Goal: Information Seeking & Learning: Learn about a topic

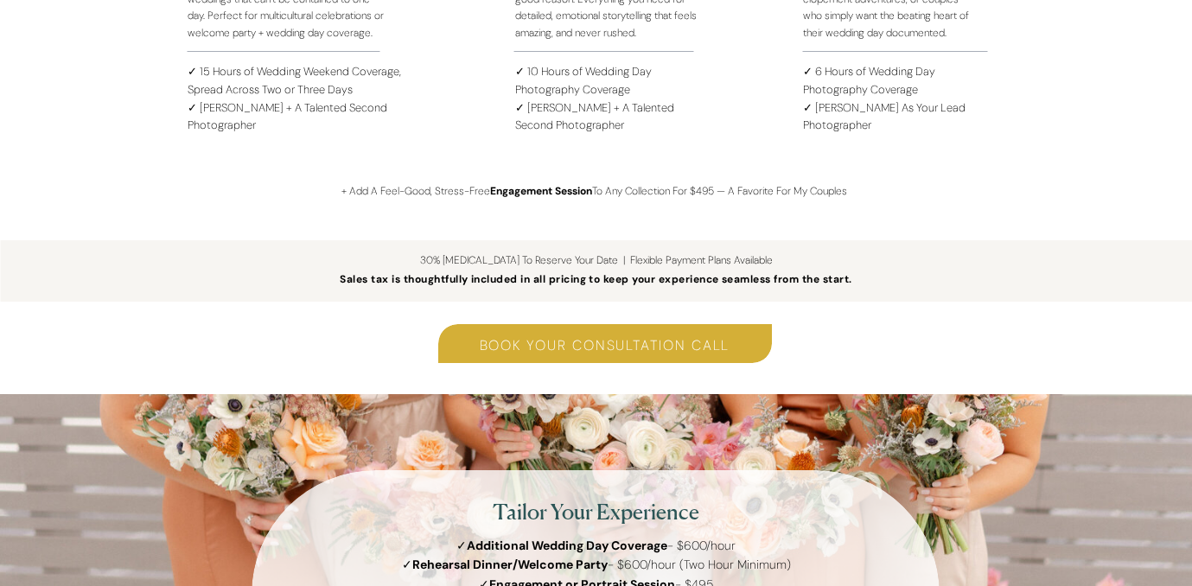
scroll to position [2302, 0]
drag, startPoint x: 326, startPoint y: 189, endPoint x: 847, endPoint y: 186, distance: 521.1
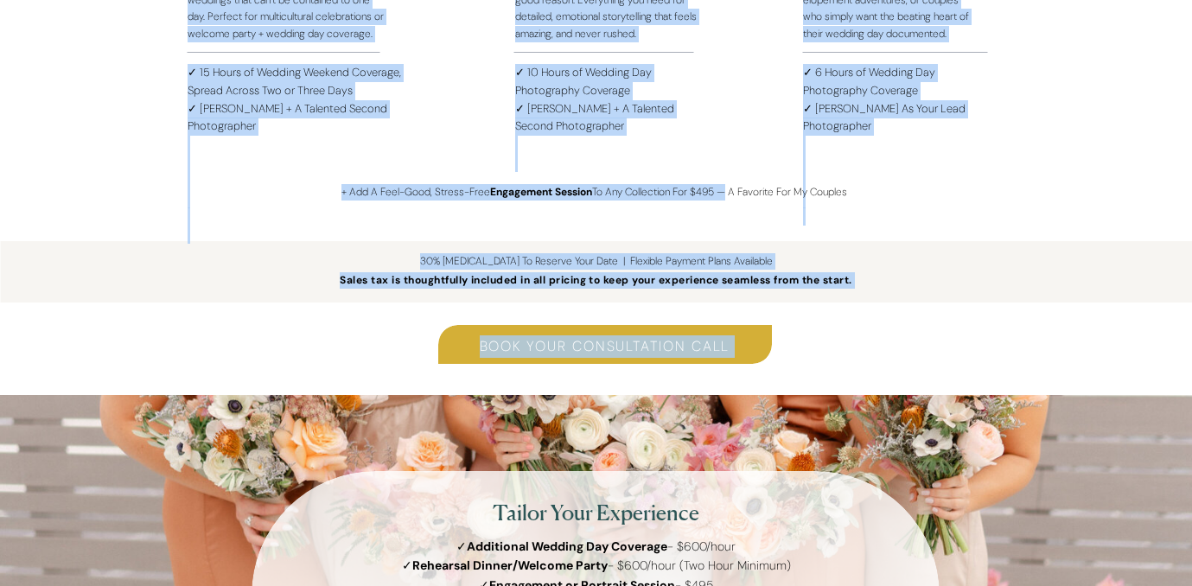
drag, startPoint x: 722, startPoint y: 193, endPoint x: 335, endPoint y: 196, distance: 387.1
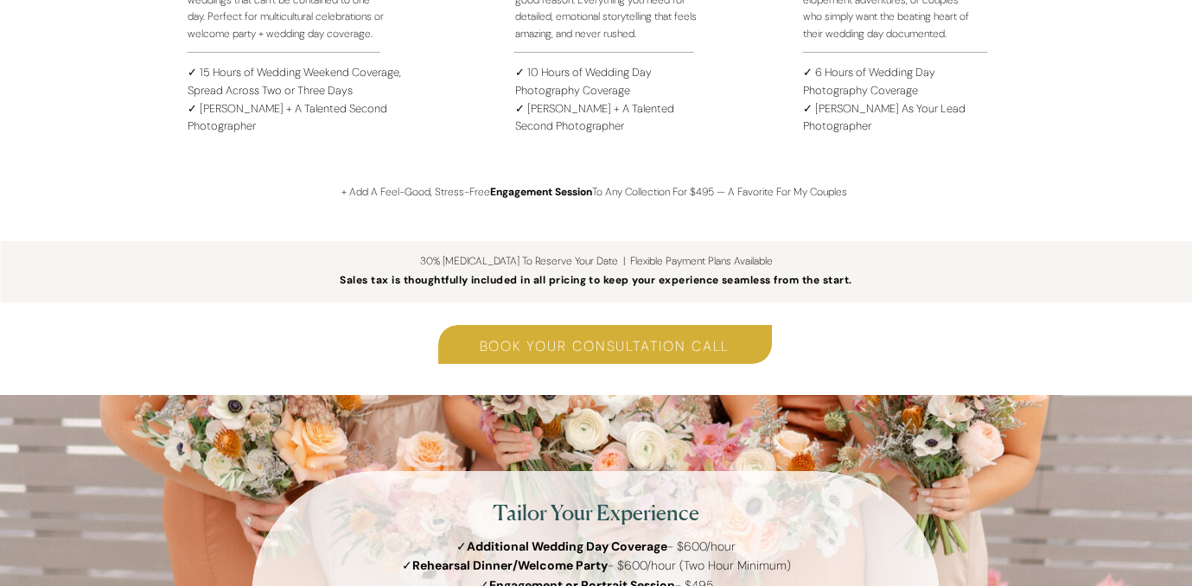
click at [397, 184] on p "+ Add A Feel-Good, Stress-Free Engagement Session To Any Collection For $495 — …" at bounding box center [604, 195] width 527 height 23
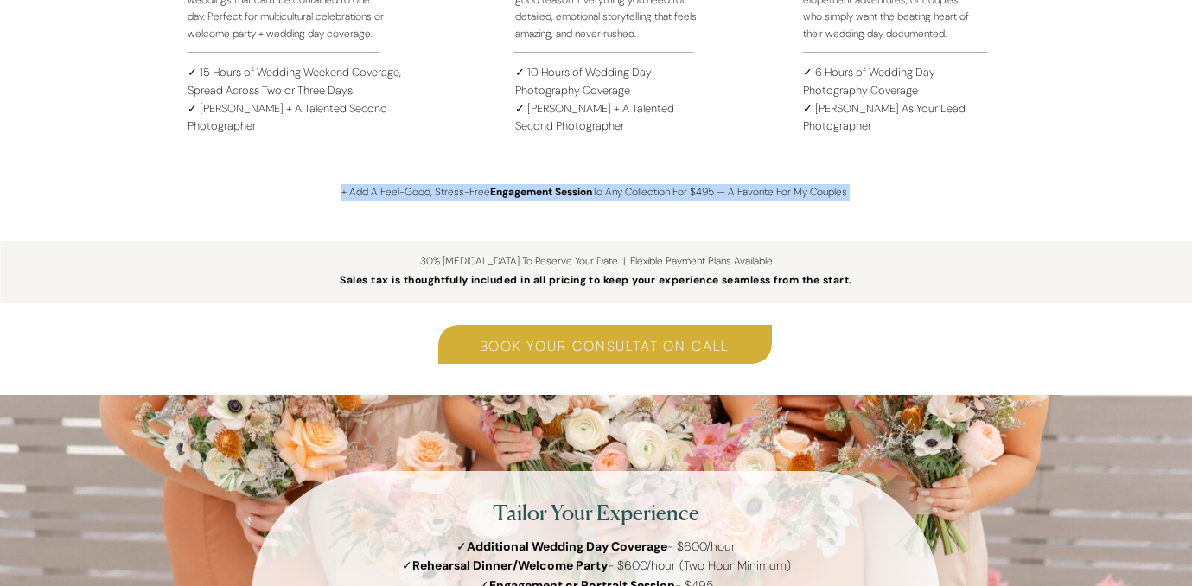
click at [397, 184] on p "+ Add A Feel-Good, Stress-Free Engagement Session To Any Collection For $495 — …" at bounding box center [604, 195] width 527 height 23
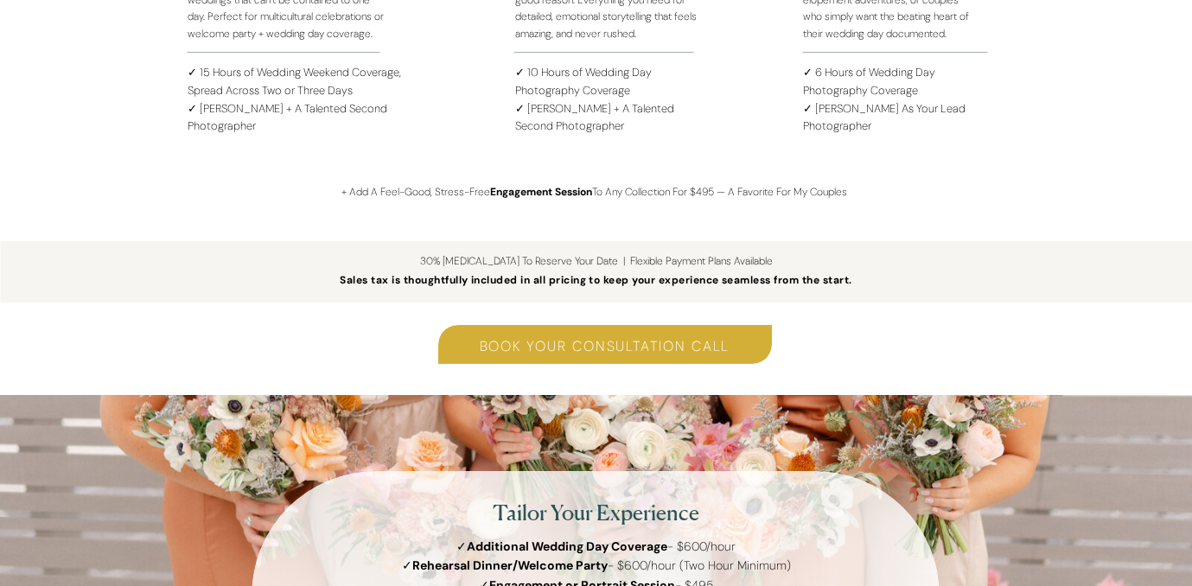
click at [397, 184] on p "+ Add A Feel-Good, Stress-Free Engagement Session To Any Collection For $495 — …" at bounding box center [604, 195] width 527 height 23
drag, startPoint x: 722, startPoint y: 192, endPoint x: 490, endPoint y: 194, distance: 231.6
click at [490, 194] on p "+ Add A Feel-Good, Stress-Free Engagement Session To Any Collection For $495 — …" at bounding box center [604, 195] width 527 height 23
click at [490, 194] on b "Engagement Session" at bounding box center [541, 192] width 102 height 14
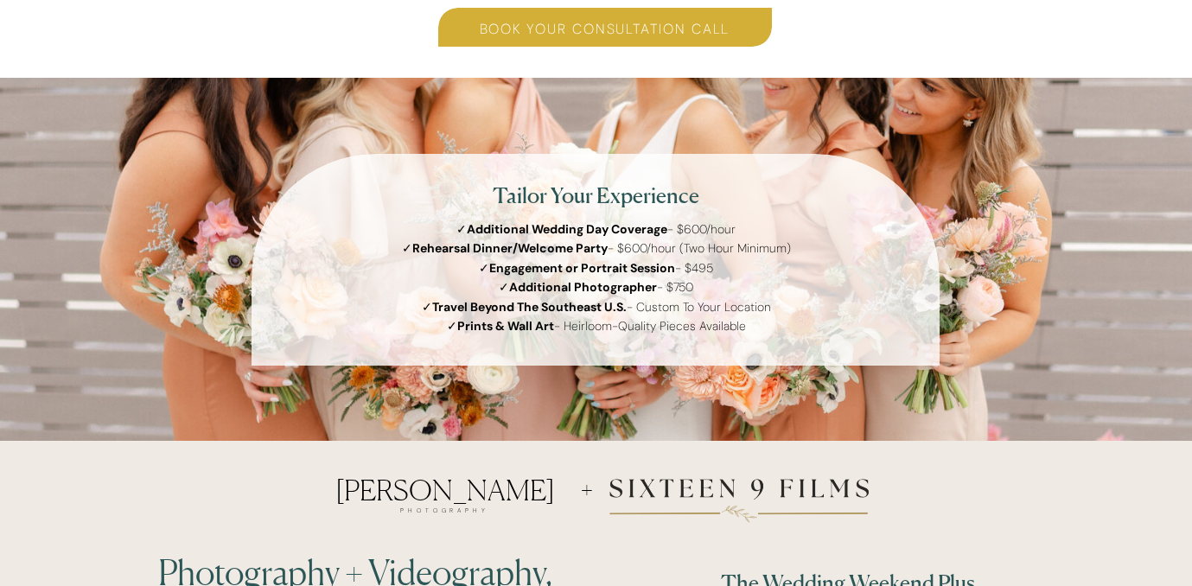
scroll to position [2662, 0]
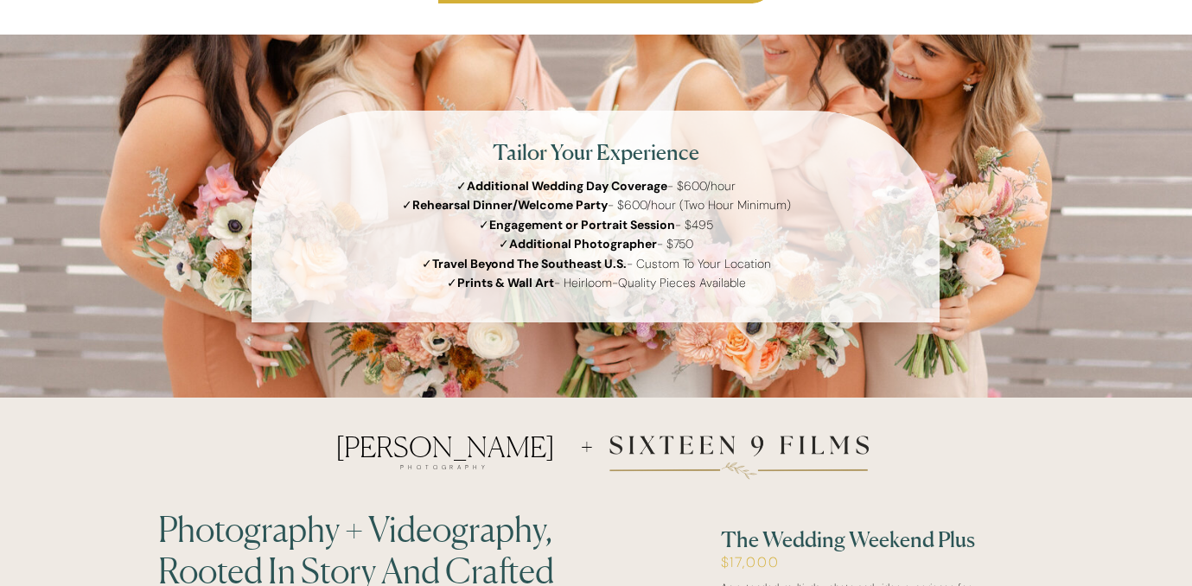
drag, startPoint x: 621, startPoint y: 207, endPoint x: 826, endPoint y: 208, distance: 204.8
click at [826, 208] on p "✓ Additional Wedding Day Coverage - $600/hour ✓ Rehearsal Dinner/Welcome Party …" at bounding box center [596, 257] width 766 height 163
click at [726, 204] on p "✓ Additional Wedding Day Coverage - $600/hour ✓ Rehearsal Dinner/Welcome Party …" at bounding box center [596, 257] width 766 height 163
drag, startPoint x: 797, startPoint y: 205, endPoint x: 622, endPoint y: 205, distance: 174.6
click at [622, 206] on p "✓ Additional Wedding Day Coverage - $600/hour ✓ Rehearsal Dinner/Welcome Party …" at bounding box center [596, 257] width 766 height 163
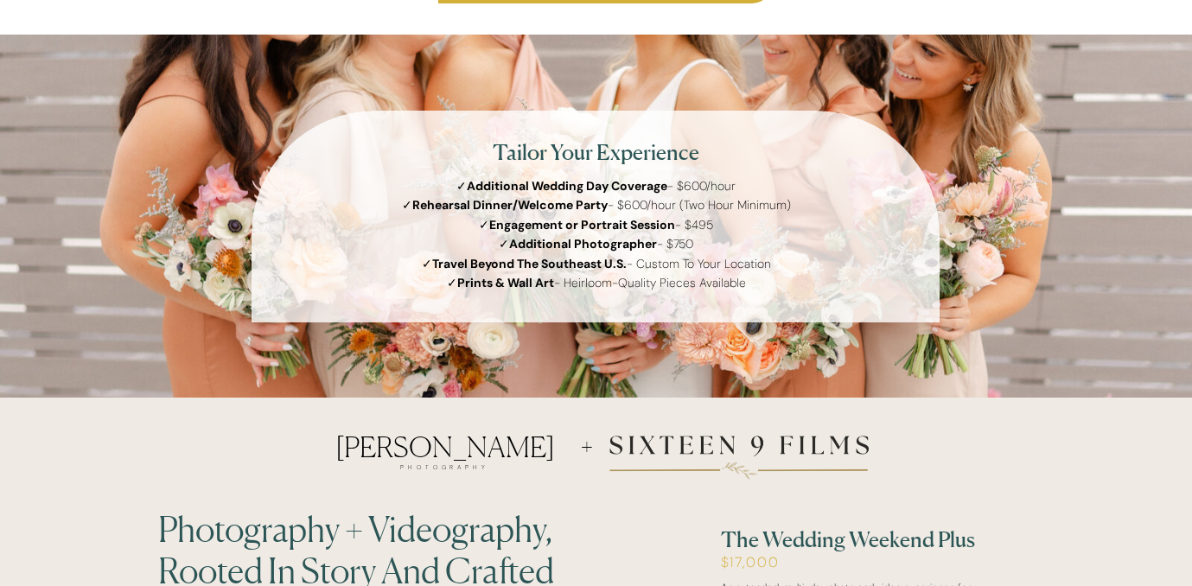
click at [658, 205] on p "✓ Additional Wedding Day Coverage - $600/hour ✓ Rehearsal Dinner/Welcome Party …" at bounding box center [596, 257] width 766 height 163
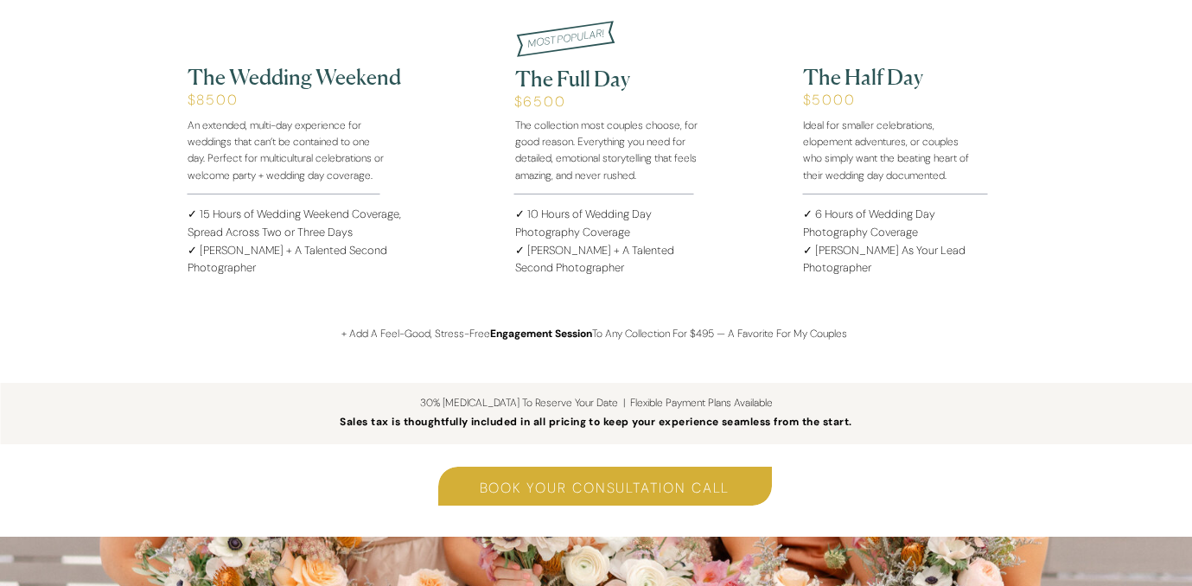
scroll to position [2146, 0]
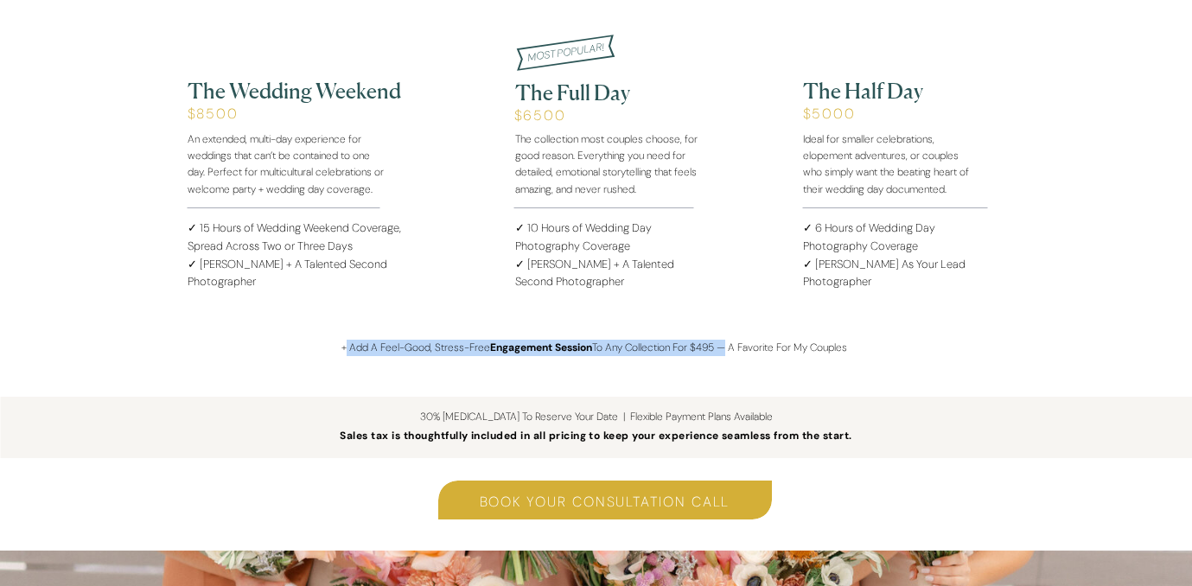
drag, startPoint x: 724, startPoint y: 347, endPoint x: 344, endPoint y: 350, distance: 380.2
click at [344, 350] on p "+ Add A Feel-Good, Stress-Free Engagement Session To Any Collection For $495 — …" at bounding box center [604, 351] width 527 height 23
drag, startPoint x: 340, startPoint y: 350, endPoint x: 669, endPoint y: 341, distance: 328.5
click at [674, 341] on p "+ Add A Feel-Good, Stress-Free Engagement Session To Any Collection For $495 — …" at bounding box center [604, 351] width 527 height 23
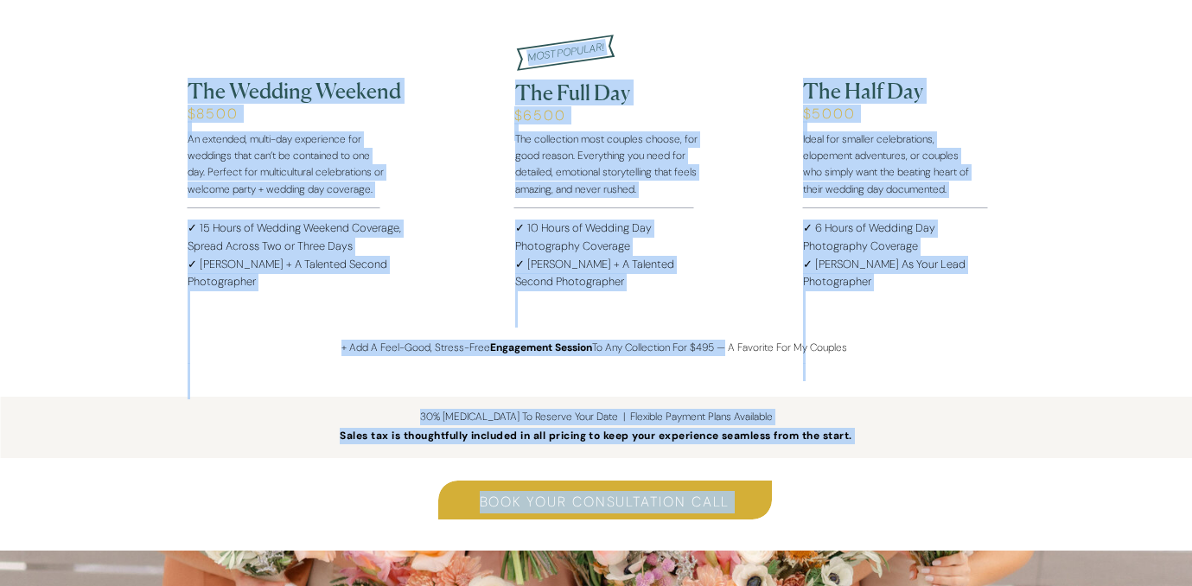
drag, startPoint x: 722, startPoint y: 347, endPoint x: 337, endPoint y: 345, distance: 384.5
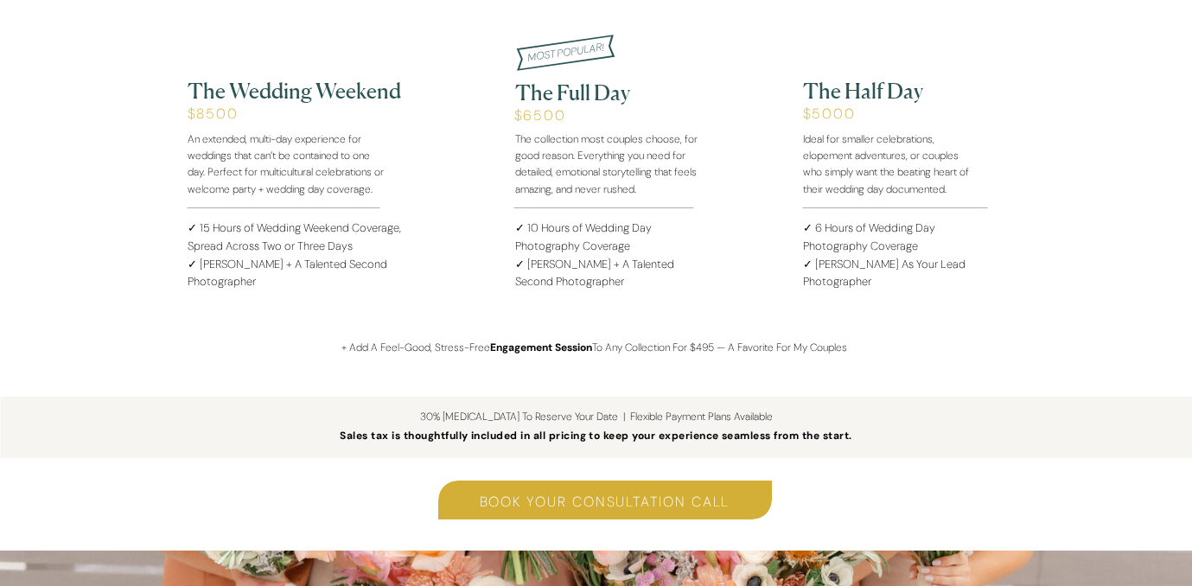
click at [417, 343] on p "+ Add A Feel-Good, Stress-Free Engagement Session To Any Collection For $495 — …" at bounding box center [604, 351] width 527 height 23
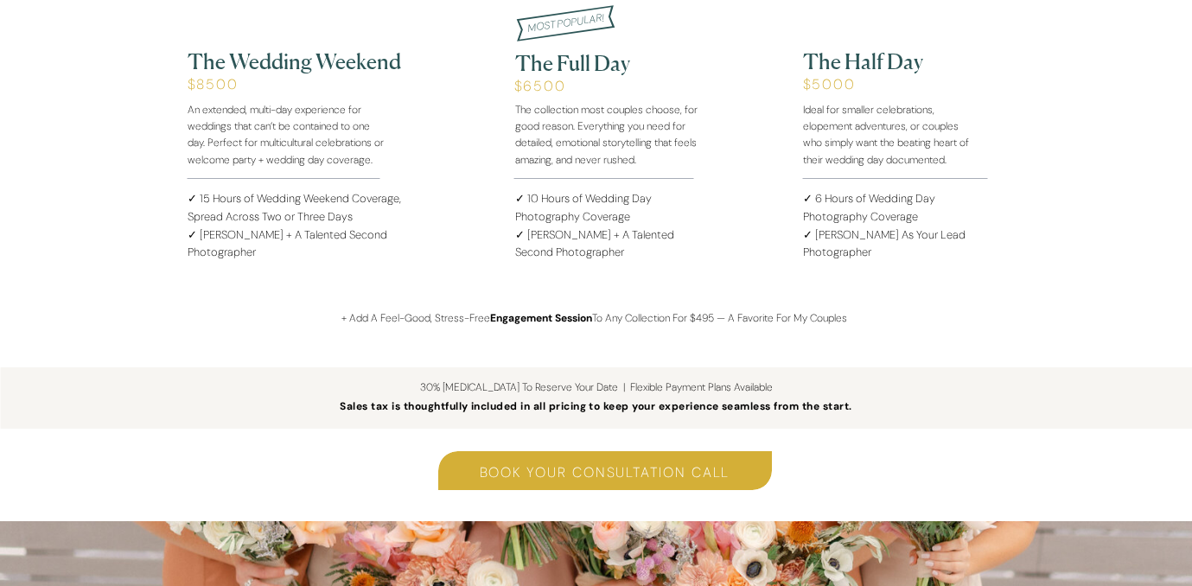
scroll to position [2146, 0]
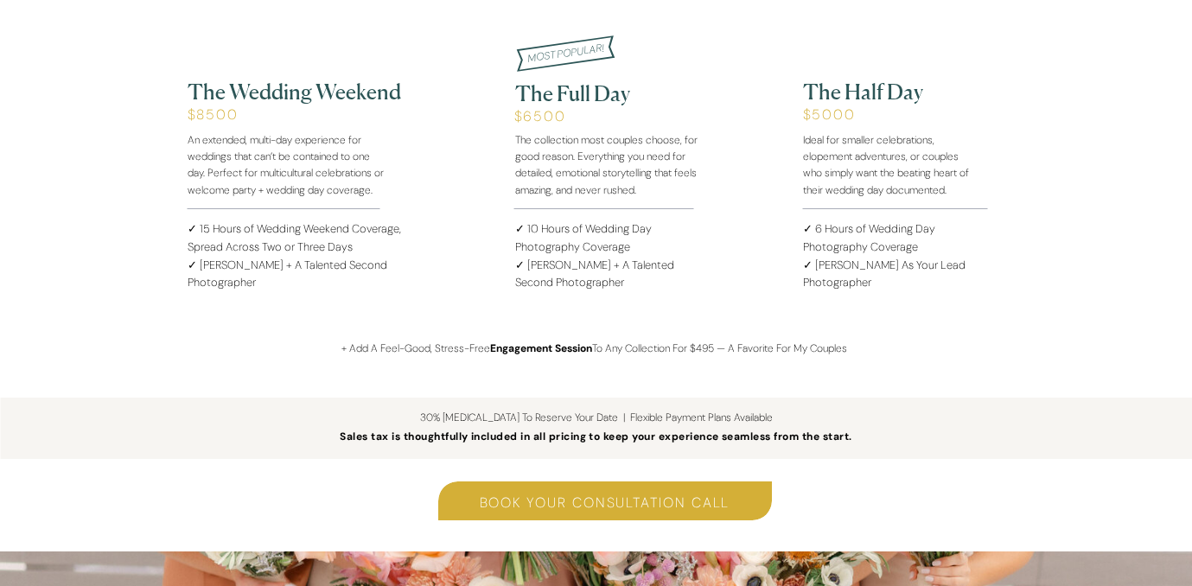
click at [737, 75] on icon at bounding box center [565, 53] width 405 height 126
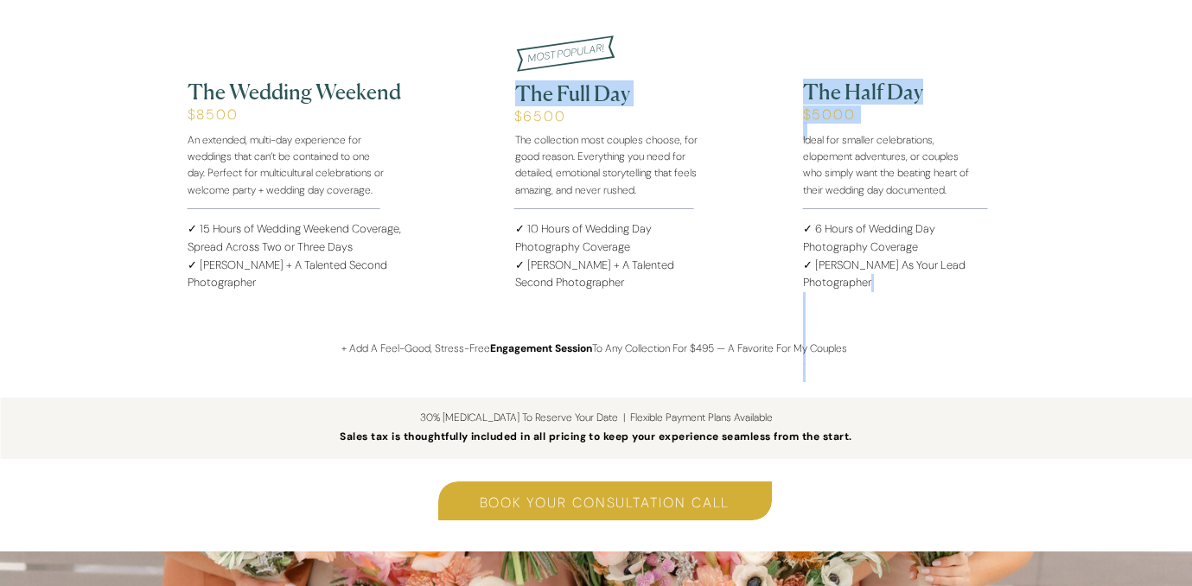
drag, startPoint x: 963, startPoint y: 102, endPoint x: 831, endPoint y: 288, distance: 228.0
click at [831, 288] on div "✓ 10 Hours of Wedding Day Photography Coverage ✓ [PERSON_NAME] + A Talented Sec…" at bounding box center [596, 205] width 1037 height 691
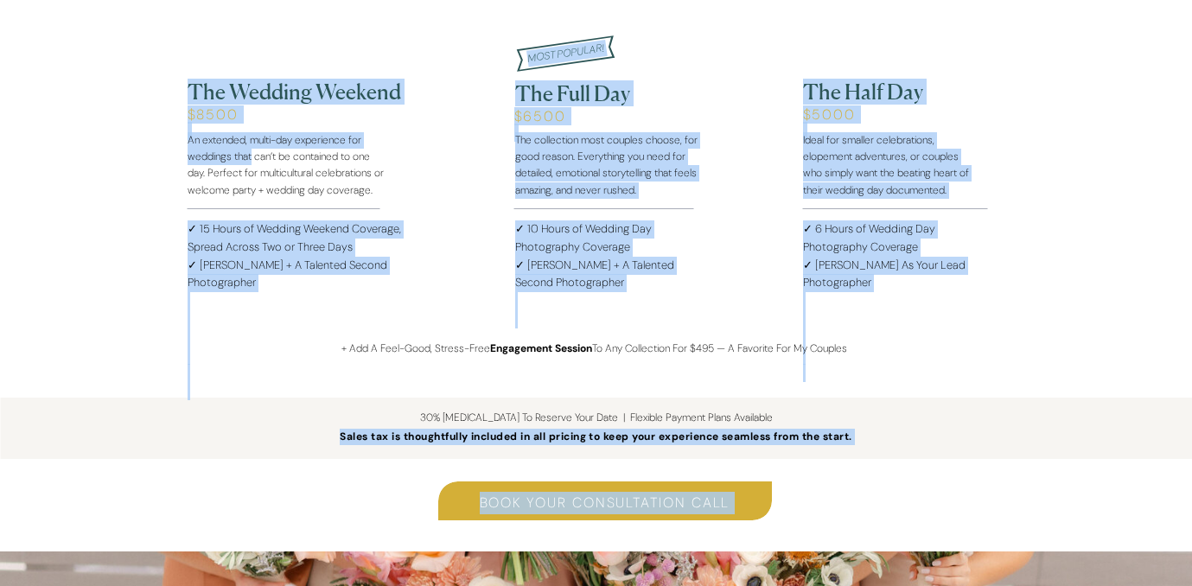
drag, startPoint x: 1065, startPoint y: 281, endPoint x: 250, endPoint y: 154, distance: 825.6
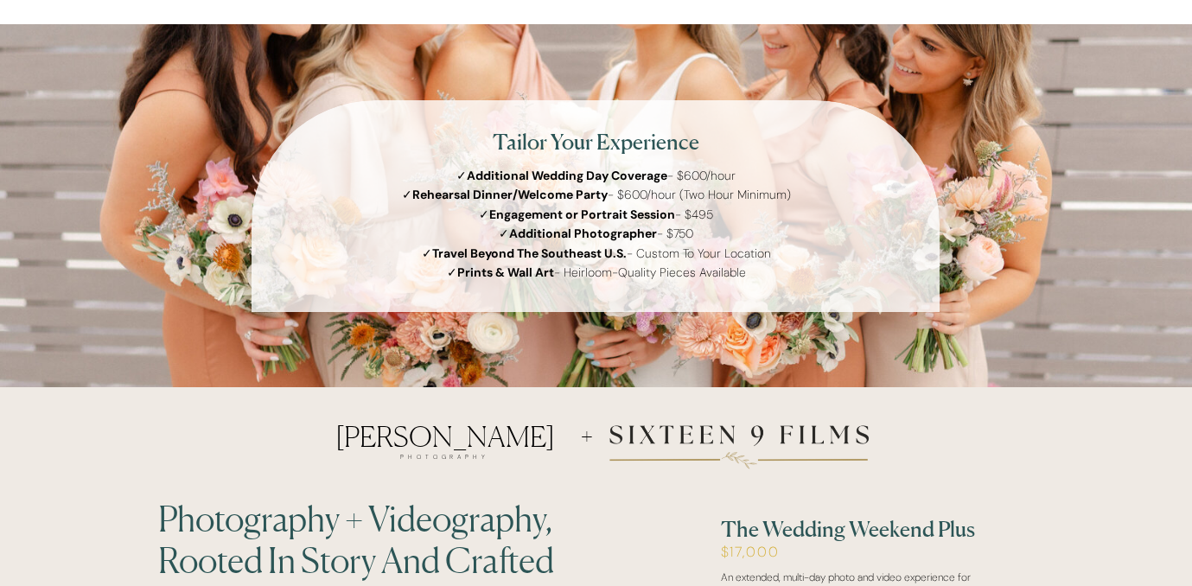
scroll to position [2672, 0]
drag, startPoint x: 394, startPoint y: 197, endPoint x: 825, endPoint y: 198, distance: 431.2
click at [825, 198] on p "✓ Additional Wedding Day Coverage - $600/hour ✓ Rehearsal Dinner/Welcome Party …" at bounding box center [596, 248] width 766 height 163
click at [811, 194] on p "✓ Additional Wedding Day Coverage - $600/hour ✓ Rehearsal Dinner/Welcome Party …" at bounding box center [596, 248] width 766 height 163
drag, startPoint x: 835, startPoint y: 197, endPoint x: 368, endPoint y: 188, distance: 466.7
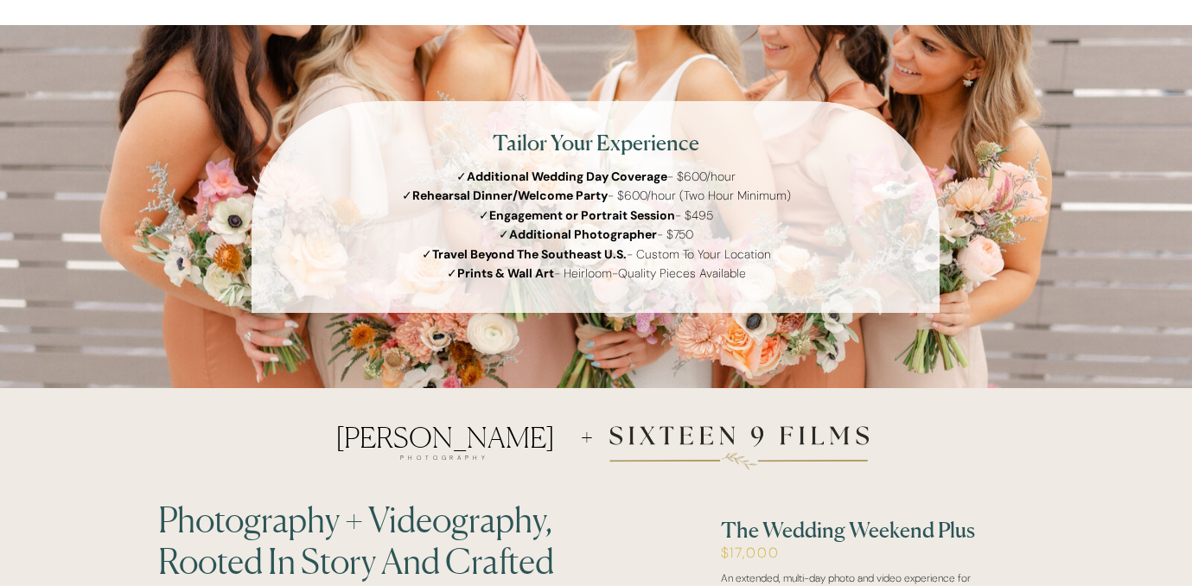
click at [368, 188] on p "✓ Additional Wedding Day Coverage - $600/hour ✓ Rehearsal Dinner/Welcome Party …" at bounding box center [596, 248] width 766 height 163
click at [372, 188] on p "✓ Additional Wedding Day Coverage - $600/hour ✓ Rehearsal Dinner/Welcome Party …" at bounding box center [596, 248] width 766 height 163
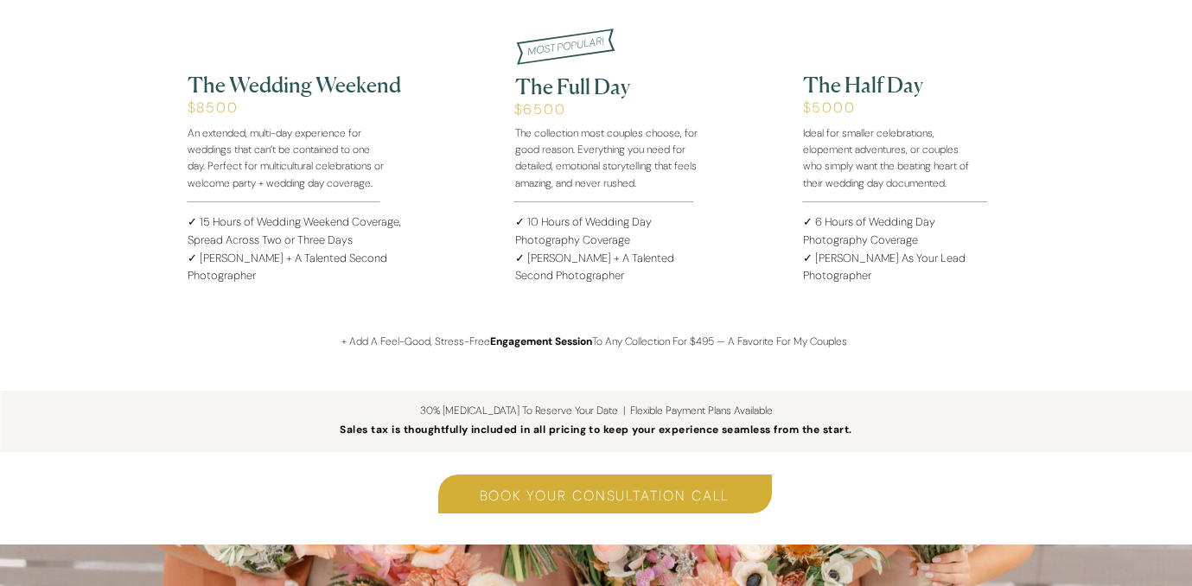
scroll to position [2153, 0]
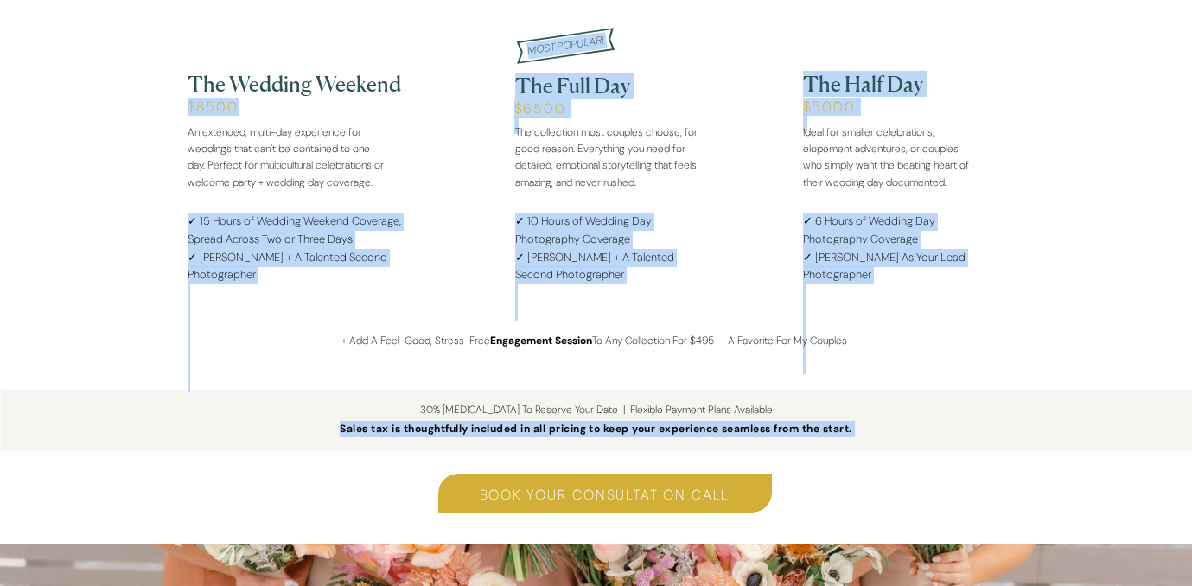
drag, startPoint x: 184, startPoint y: 102, endPoint x: 253, endPoint y: 105, distance: 69.2
click at [253, 105] on h2 "$8500" at bounding box center [284, 117] width 193 height 37
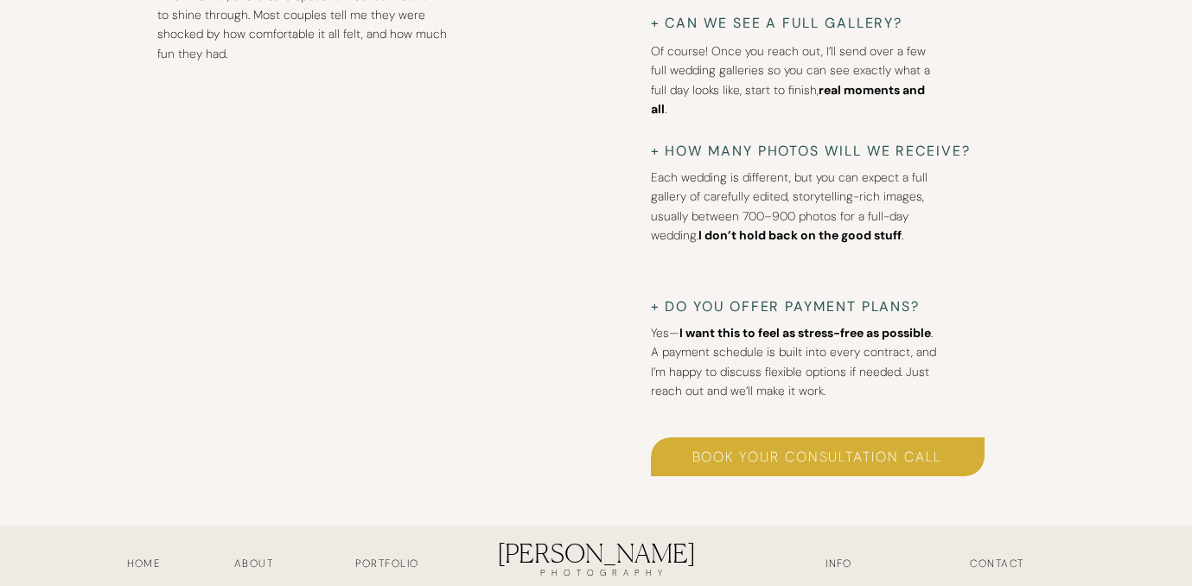
scroll to position [5275, 0]
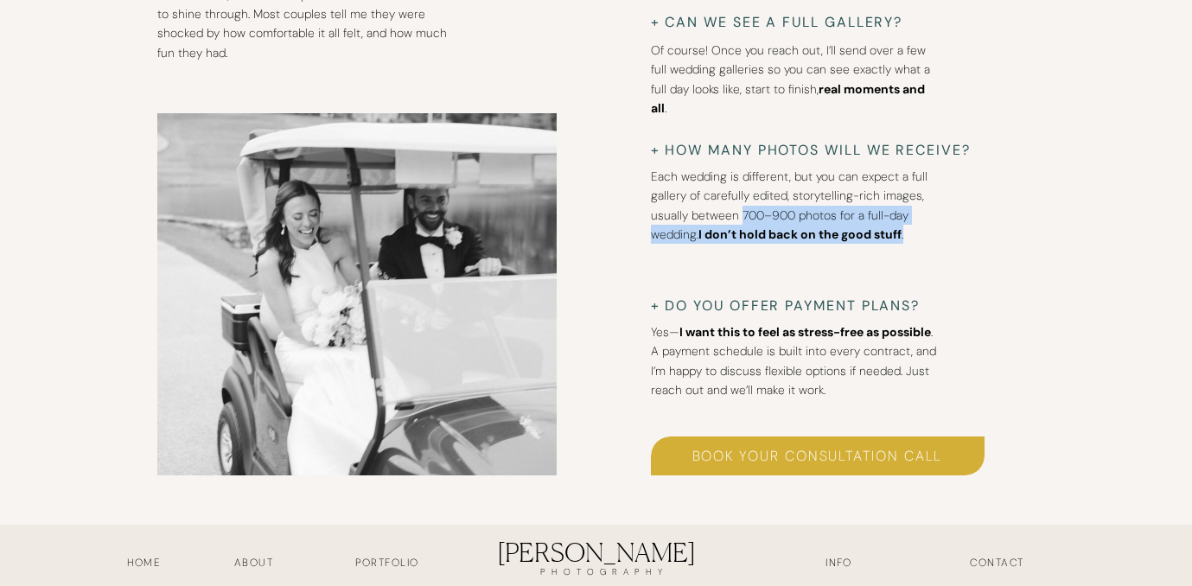
drag, startPoint x: 930, startPoint y: 233, endPoint x: 741, endPoint y: 211, distance: 190.6
click at [741, 211] on p "Each wedding is different, but you can expect a full gallery of carefully edite…" at bounding box center [796, 213] width 291 height 93
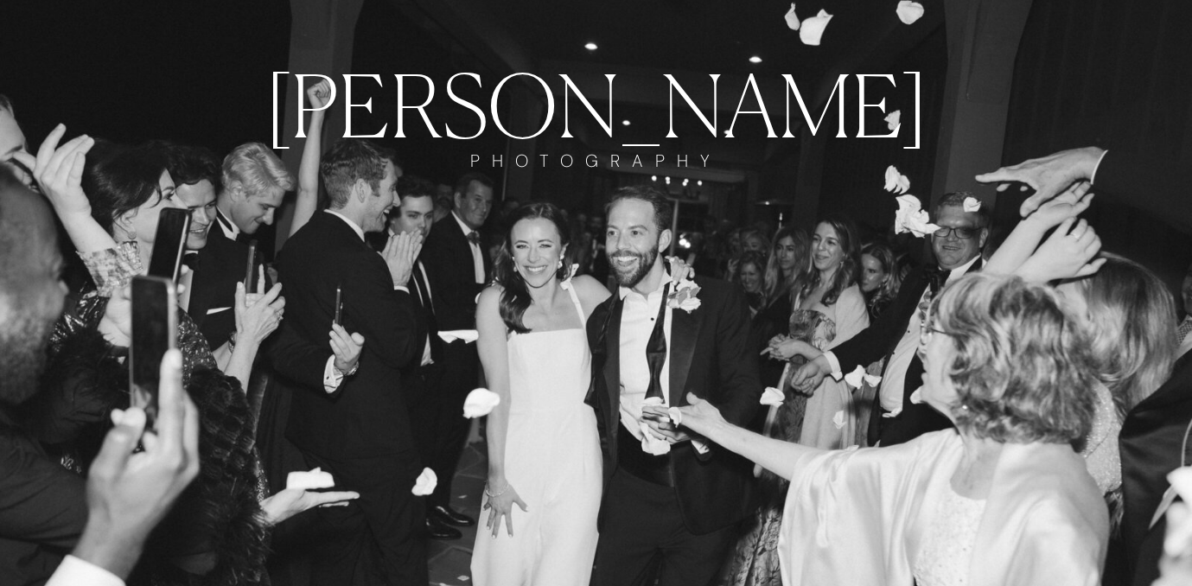
scroll to position [111, 0]
